Goal: Task Accomplishment & Management: Complete application form

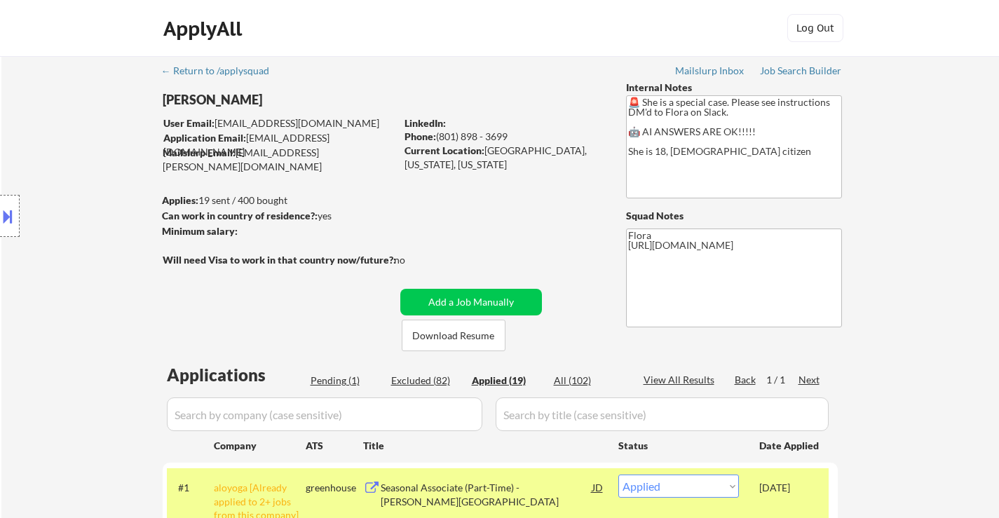
select select ""applied""
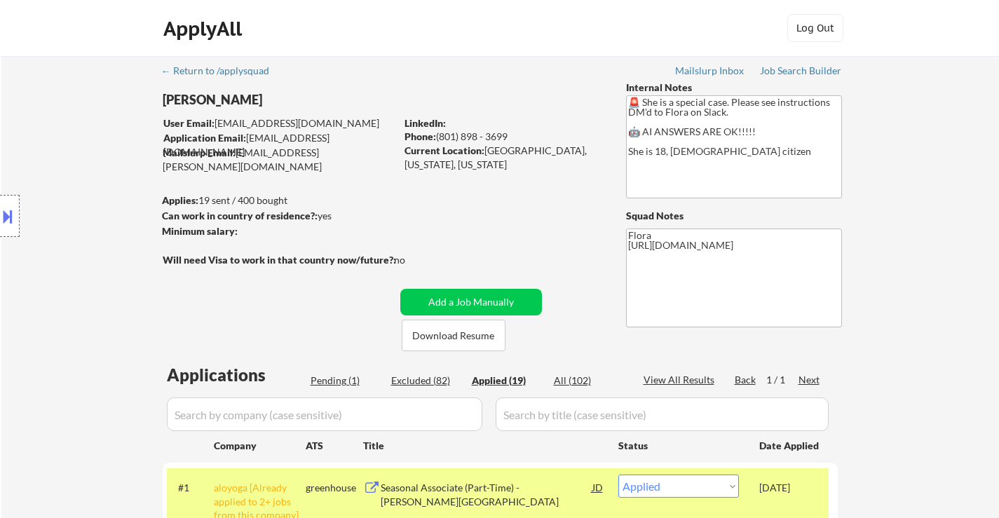
select select ""applied""
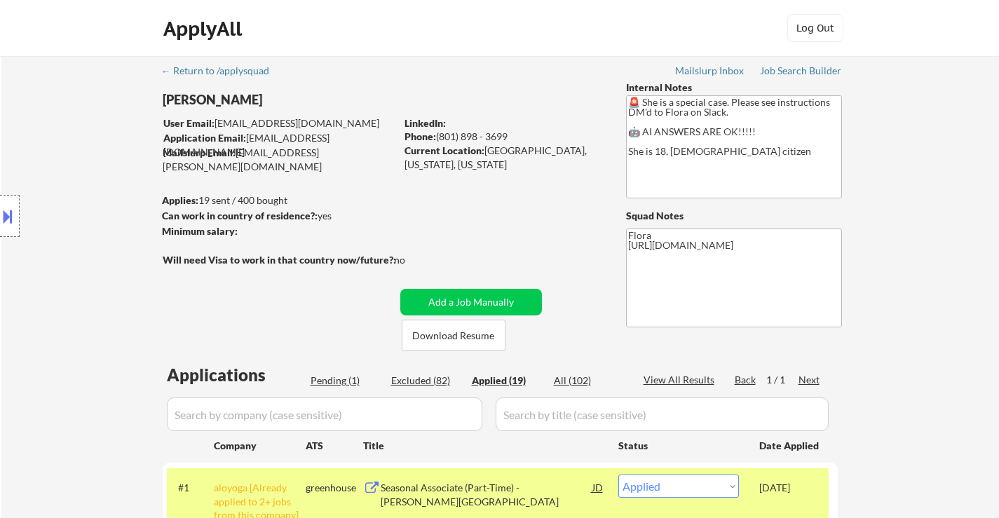
select select ""applied""
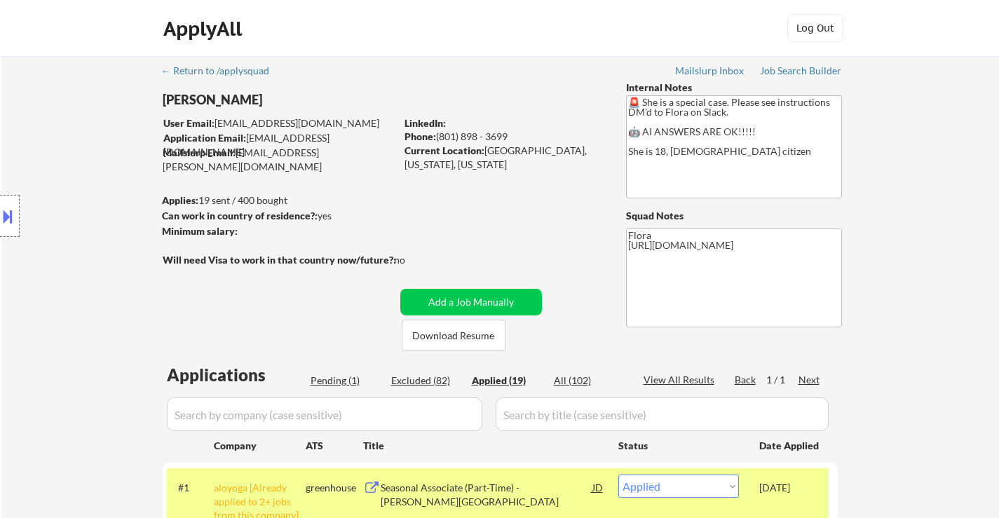
select select ""applied""
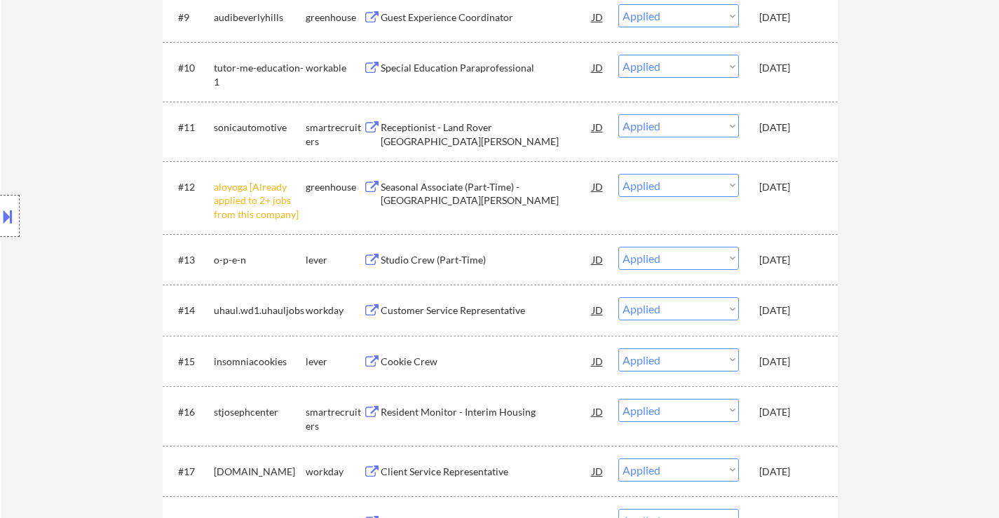
scroll to position [1192, 0]
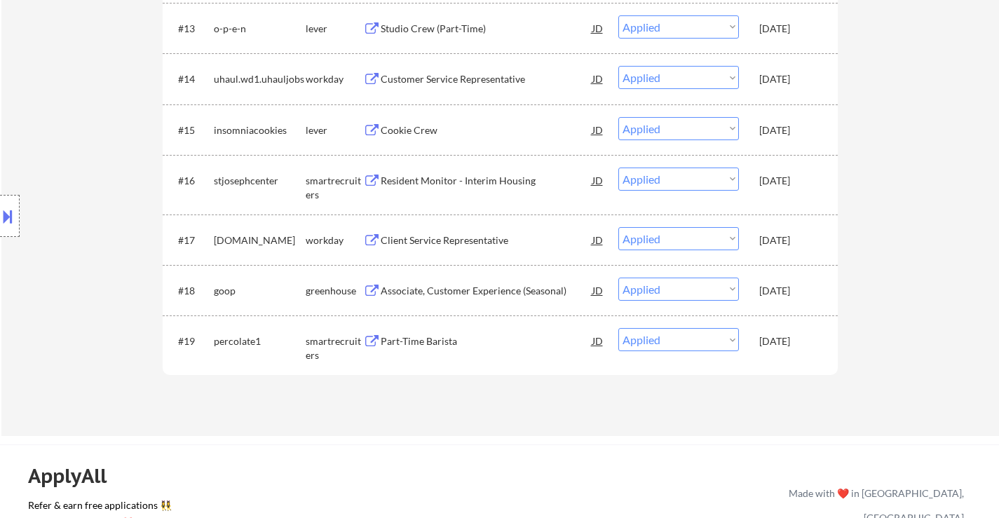
drag, startPoint x: 828, startPoint y: 231, endPoint x: 800, endPoint y: 341, distance: 113.6
copy div "Company ATS Title Status Date Applied #1 aloyoga [Already applied to 2+ jobs fr…"
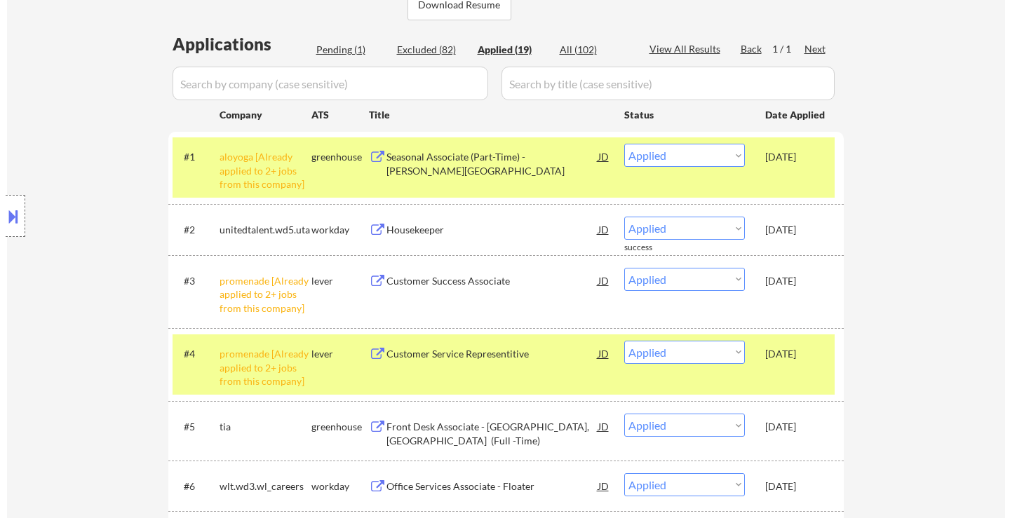
scroll to position [0, 0]
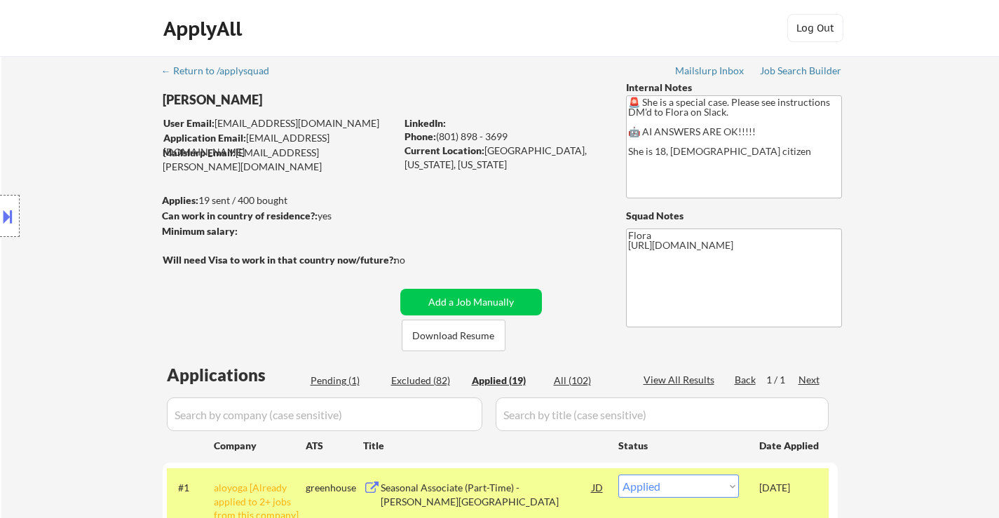
drag, startPoint x: 344, startPoint y: 379, endPoint x: 549, endPoint y: 413, distance: 208.4
click at [344, 380] on div "Pending (1)" at bounding box center [346, 381] width 70 height 14
select select ""pending""
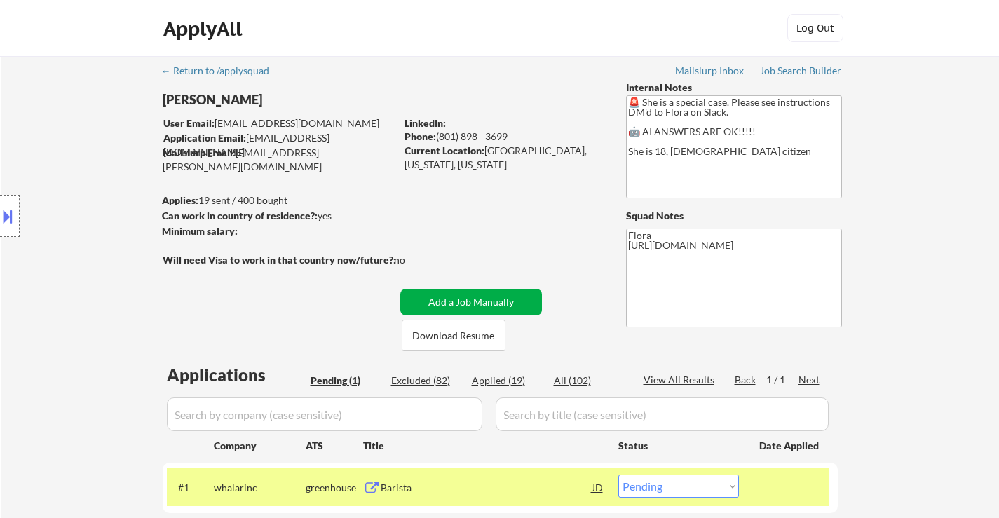
click at [482, 295] on button "Add a Job Manually" at bounding box center [471, 302] width 142 height 27
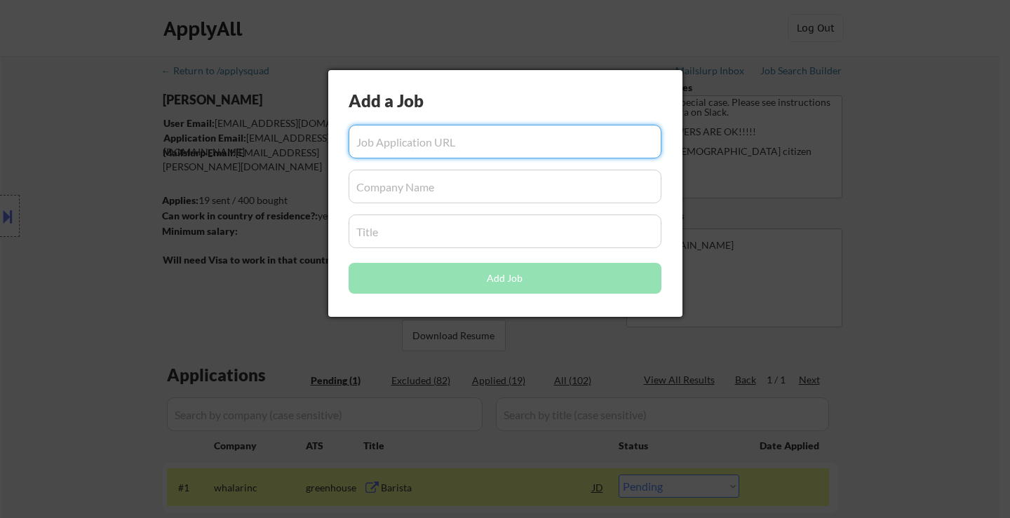
paste input "[URL][DOMAIN_NAME]"
type input "[URL][DOMAIN_NAME]"
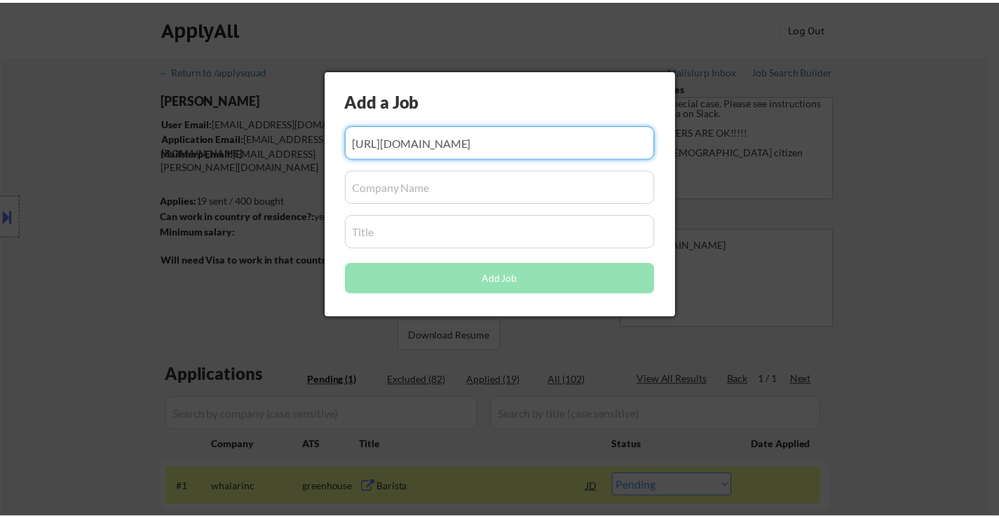
scroll to position [0, 0]
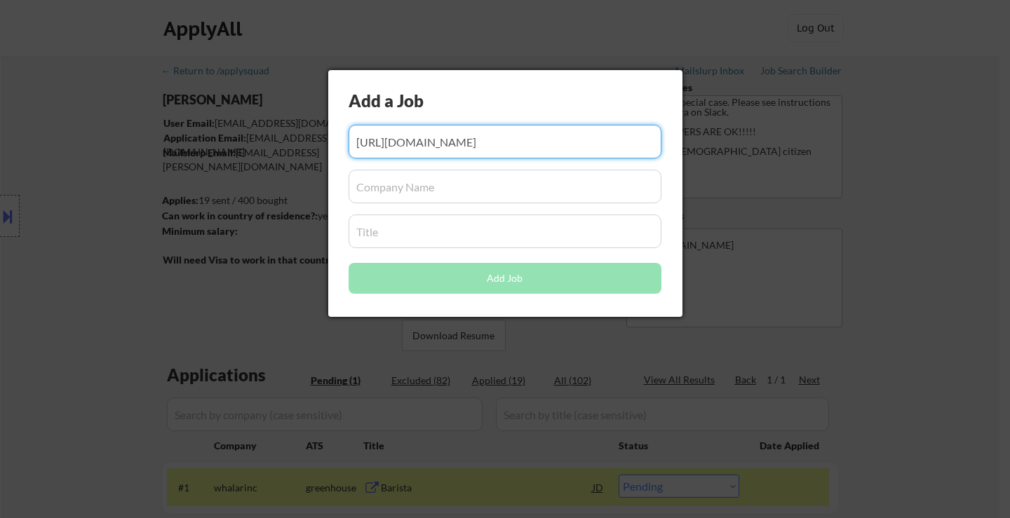
click at [438, 195] on input "input" at bounding box center [505, 187] width 313 height 34
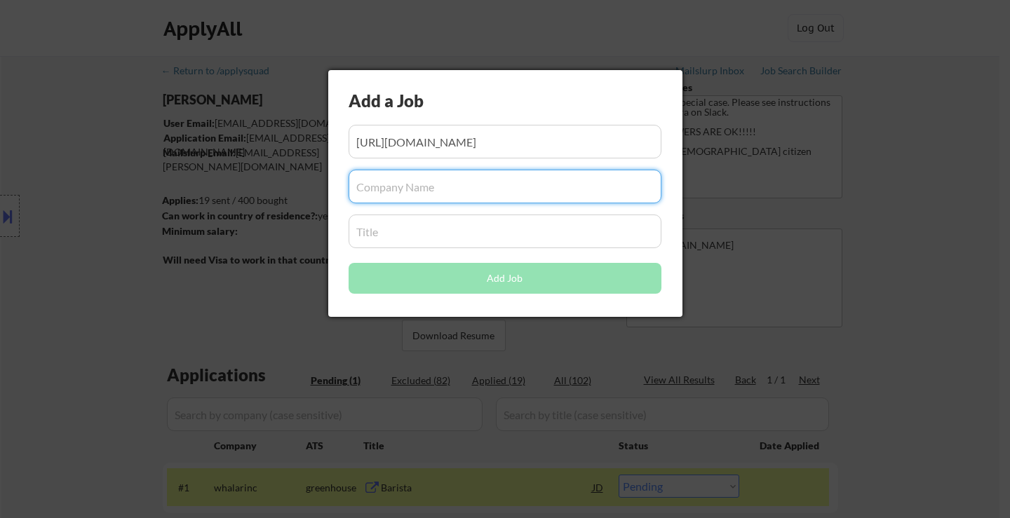
paste input "Prime Pizza"
type input "Prime Pizza"
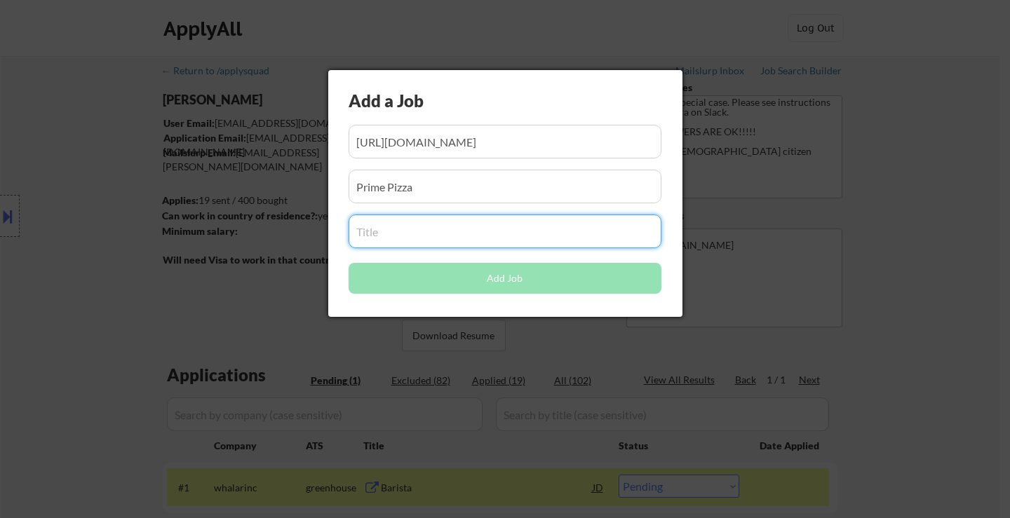
click at [454, 247] on input "input" at bounding box center [505, 232] width 313 height 34
paste input "Cashier"
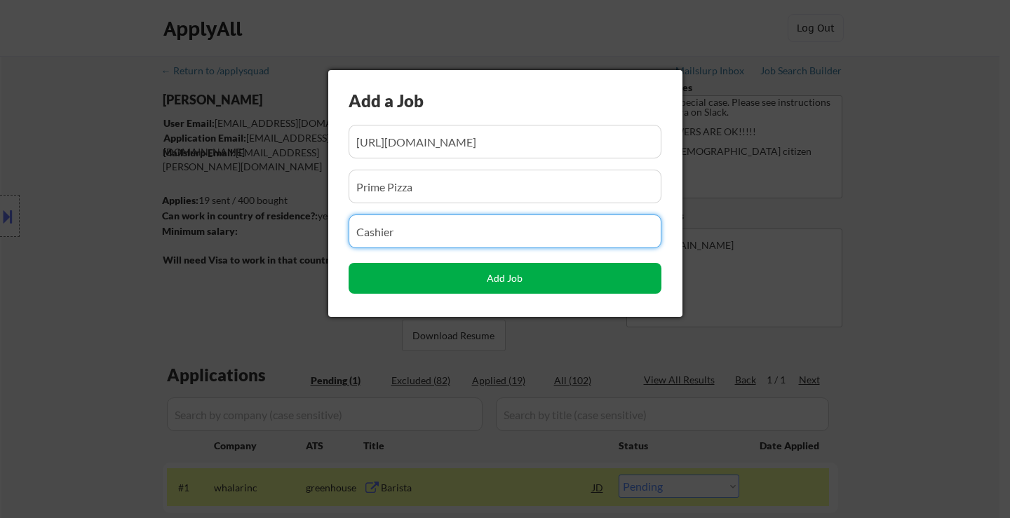
type input "Cashier"
click at [494, 279] on button "Add Job" at bounding box center [505, 278] width 313 height 31
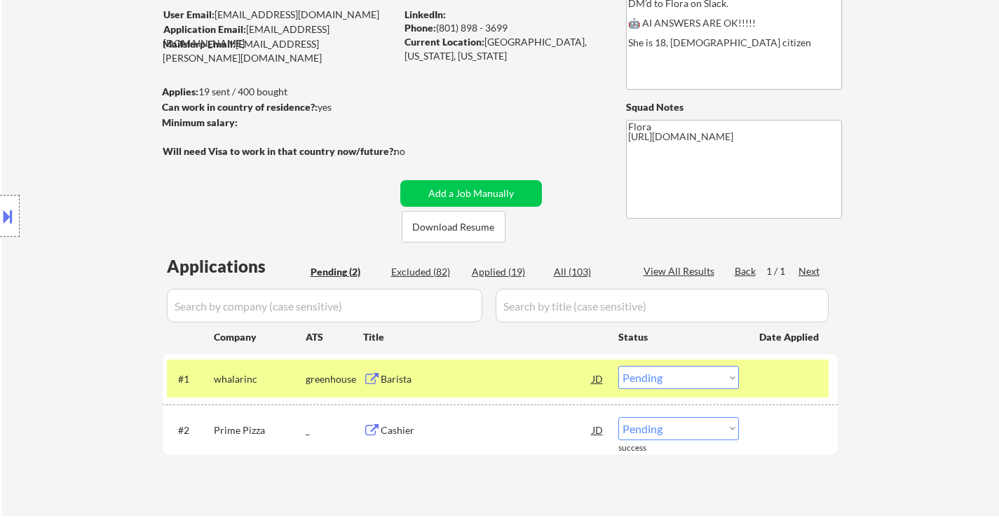
scroll to position [140, 0]
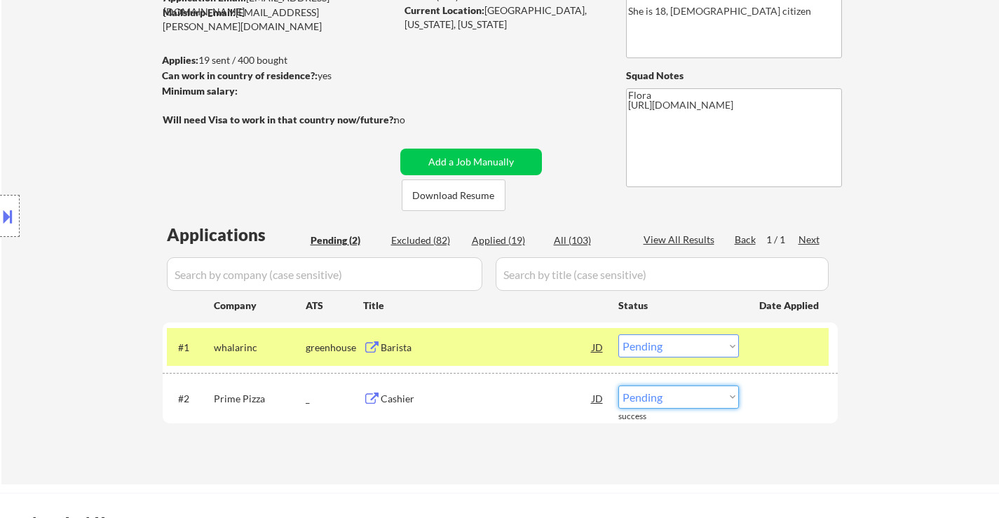
click at [641, 403] on select "Choose an option... Pending Applied Excluded (Questions) Excluded (Expired) Exc…" at bounding box center [679, 397] width 121 height 23
select select ""applied""
click at [619, 386] on select "Choose an option... Pending Applied Excluded (Questions) Excluded (Expired) Exc…" at bounding box center [679, 397] width 121 height 23
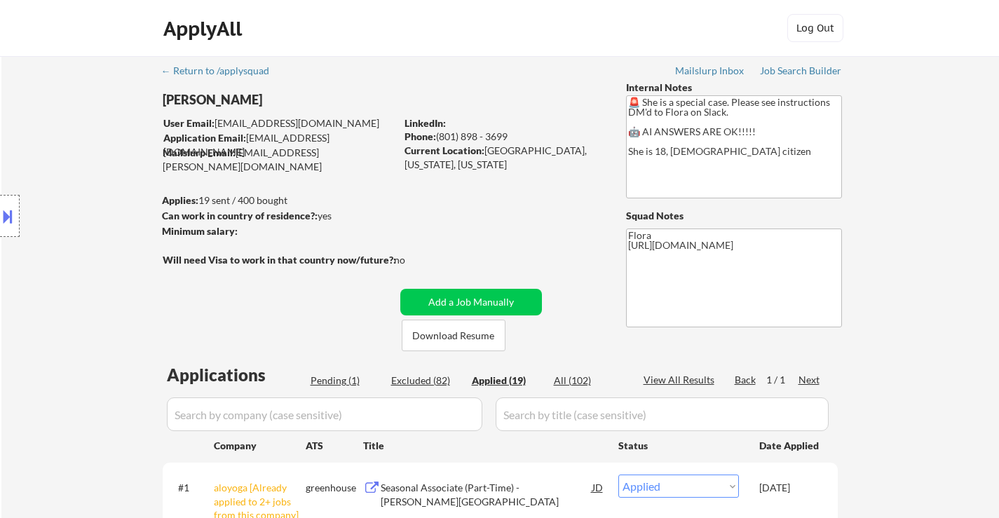
select select ""applied""
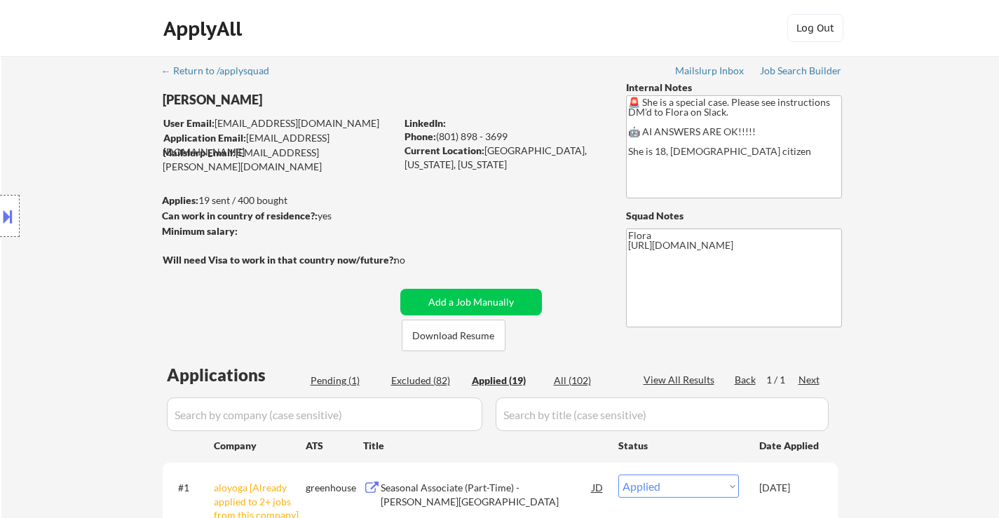
select select ""applied""
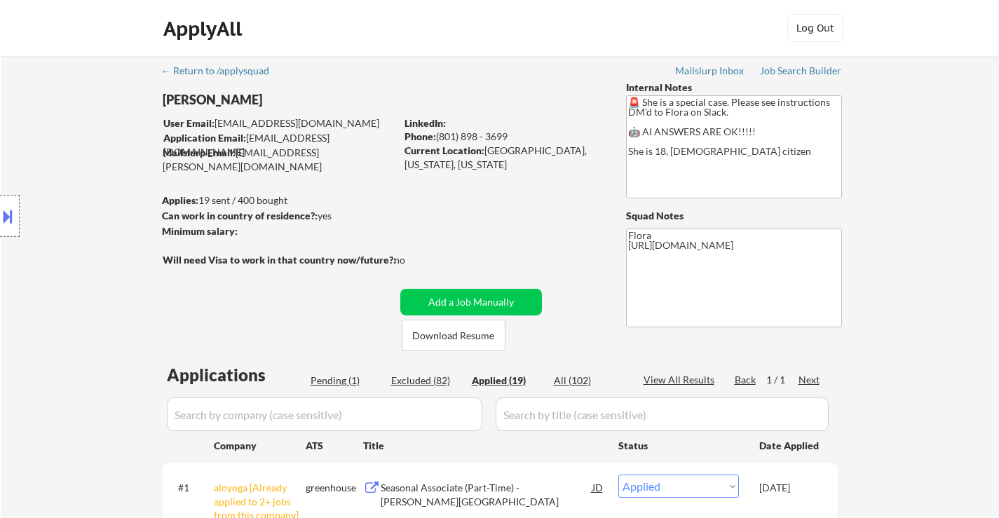
select select ""applied""
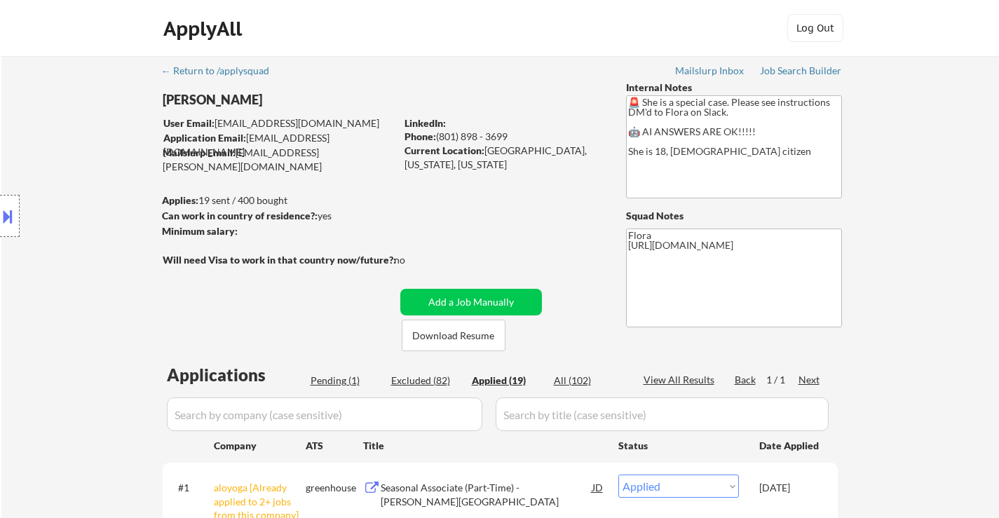
select select ""applied""
